Goal: Task Accomplishment & Management: Complete application form

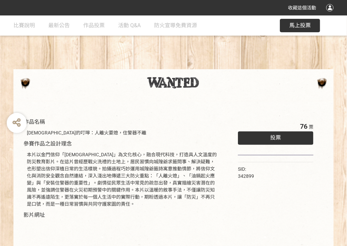
click at [262, 135] on div "投票" at bounding box center [276, 137] width 76 height 13
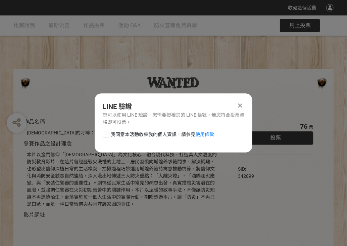
click at [104, 132] on div at bounding box center [106, 134] width 7 height 7
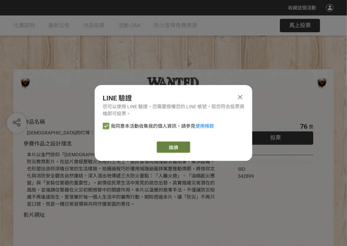
click at [178, 149] on link "繼續" at bounding box center [174, 146] width 34 height 11
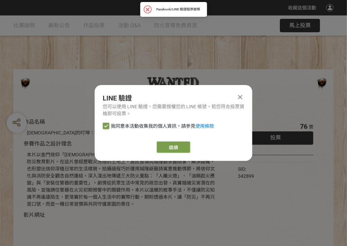
click at [107, 125] on icon at bounding box center [106, 126] width 4 height 5
checkbox input "false"
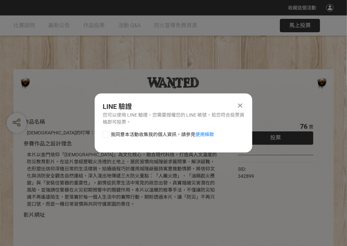
click at [241, 107] on icon at bounding box center [241, 105] width 4 height 7
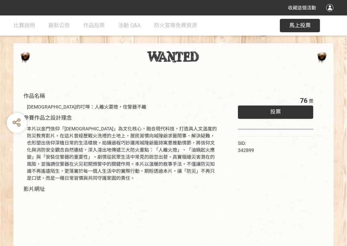
scroll to position [34, 0]
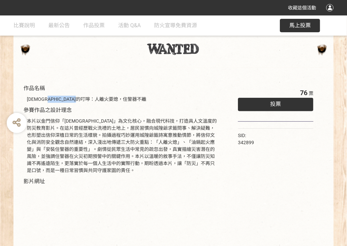
drag, startPoint x: 60, startPoint y: 97, endPoint x: 114, endPoint y: 98, distance: 53.1
click at [114, 98] on div "[DEMOGRAPHIC_DATA]的叮嚀：人離火要熄，住警器不離" at bounding box center [122, 99] width 191 height 7
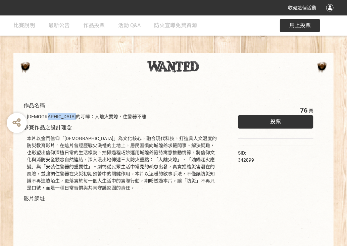
scroll to position [0, 0]
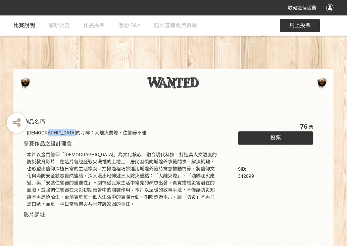
click at [13, 25] on span "比賽說明" at bounding box center [24, 25] width 22 height 6
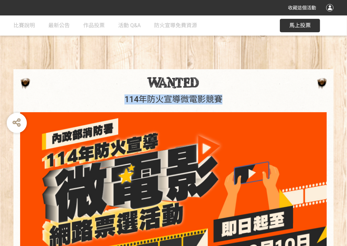
drag, startPoint x: 121, startPoint y: 100, endPoint x: 226, endPoint y: 100, distance: 105.2
click at [226, 100] on h1 "114年防火宣導微電影競賽" at bounding box center [173, 99] width 307 height 10
click at [102, 27] on span "作品投票" at bounding box center [94, 25] width 22 height 6
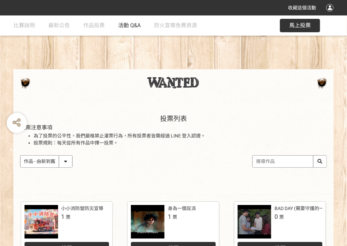
click at [123, 26] on span "活動 Q&A" at bounding box center [129, 25] width 23 height 6
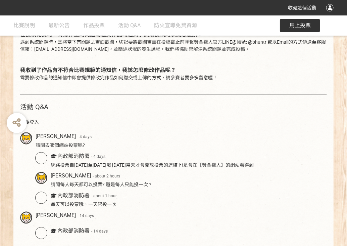
scroll to position [269, 0]
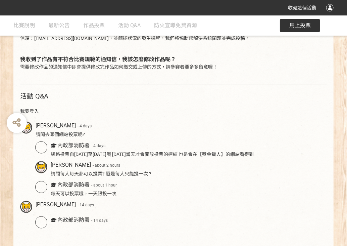
click at [43, 148] on div at bounding box center [41, 147] width 12 height 12
click at [77, 153] on div "網路投票自114年8月11日至9月10日哦 8月11日當天才會開放投票的連結 也是會在【獎金獵人】的網站看得到" at bounding box center [189, 154] width 277 height 7
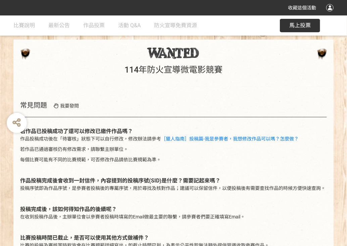
scroll to position [0, 0]
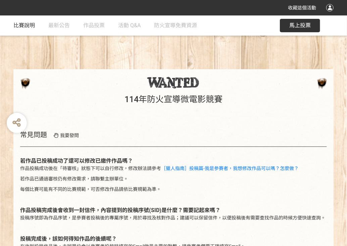
click at [22, 26] on span "比賽說明" at bounding box center [24, 25] width 22 height 6
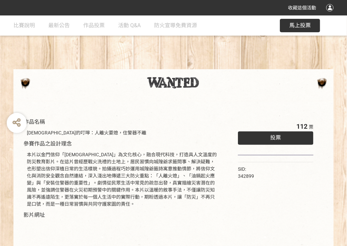
scroll to position [120, 0]
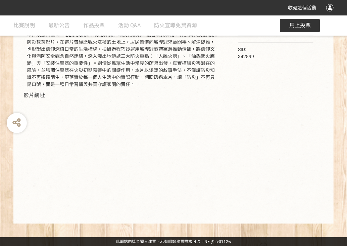
click at [262, 170] on div "112 票 投票 SID: 342899" at bounding box center [276, 106] width 102 height 222
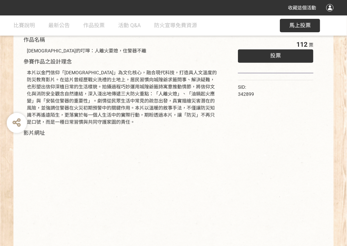
scroll to position [19, 0]
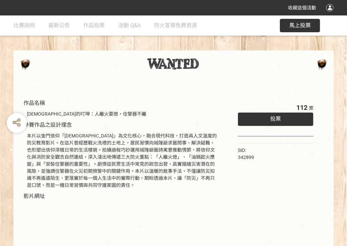
click at [288, 119] on div "投票" at bounding box center [276, 119] width 76 height 13
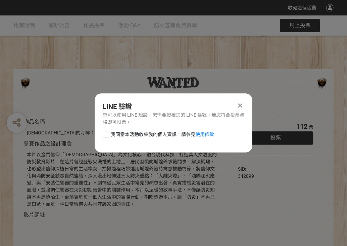
scroll to position [0, 0]
click at [102, 134] on div "我同意本活動收集我的個人資訊，請參見 使用條款" at bounding box center [174, 137] width 158 height 13
click at [107, 136] on div at bounding box center [106, 134] width 7 height 7
checkbox input "true"
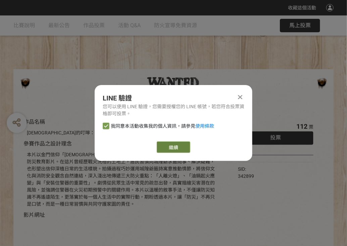
click at [168, 146] on link "繼續" at bounding box center [174, 146] width 34 height 11
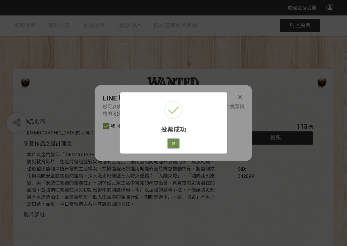
click at [171, 143] on button "好" at bounding box center [173, 143] width 11 height 9
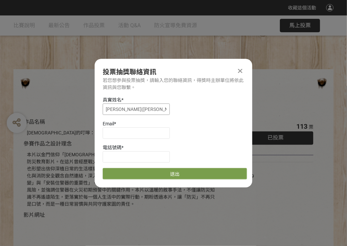
click at [153, 110] on input "[PERSON_NAME]([PERSON_NAME])" at bounding box center [136, 109] width 67 height 11
type input "[PERSON_NAME]"
type input "[EMAIL_ADDRESS][DOMAIN_NAME]"
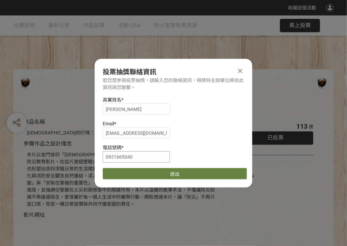
type input "0921665040"
click at [195, 173] on button "送出" at bounding box center [175, 173] width 145 height 11
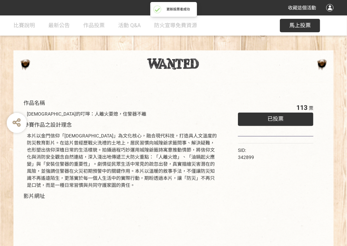
scroll to position [19, 0]
click at [24, 22] on link "比賽說明" at bounding box center [24, 25] width 22 height 20
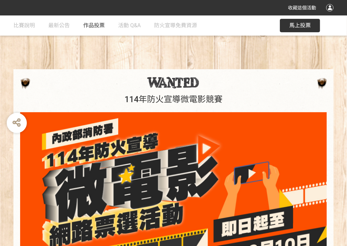
click at [100, 28] on span "作品投票" at bounding box center [94, 25] width 22 height 6
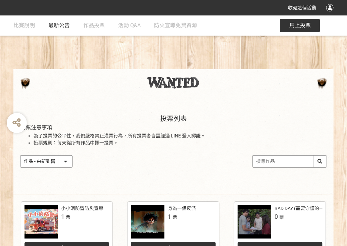
click at [56, 23] on span "最新公告" at bounding box center [59, 25] width 22 height 6
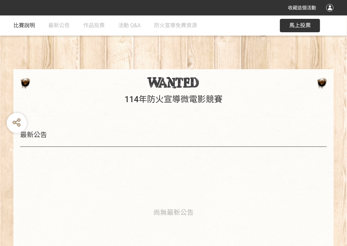
click at [30, 24] on span "比賽說明" at bounding box center [24, 25] width 22 height 6
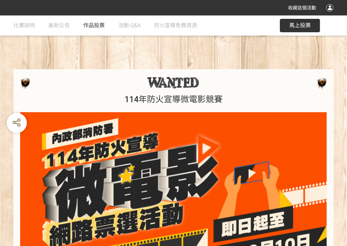
click at [94, 26] on span "作品投票" at bounding box center [94, 25] width 22 height 6
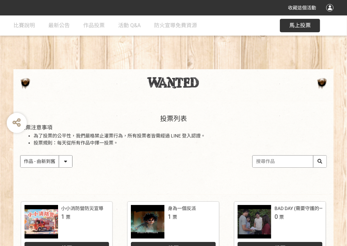
click at [66, 160] on select "作品 - 由新到舊 作品 - 由舊到新 票數 - 由多到少 票數 - 由少到多" at bounding box center [46, 162] width 52 height 12
select select "vote"
click at [20, 156] on select "作品 - 由新到舊 作品 - 由舊到新 票數 - 由多到少 票數 - 由少到多" at bounding box center [46, 162] width 52 height 12
